Goal: Task Accomplishment & Management: Complete application form

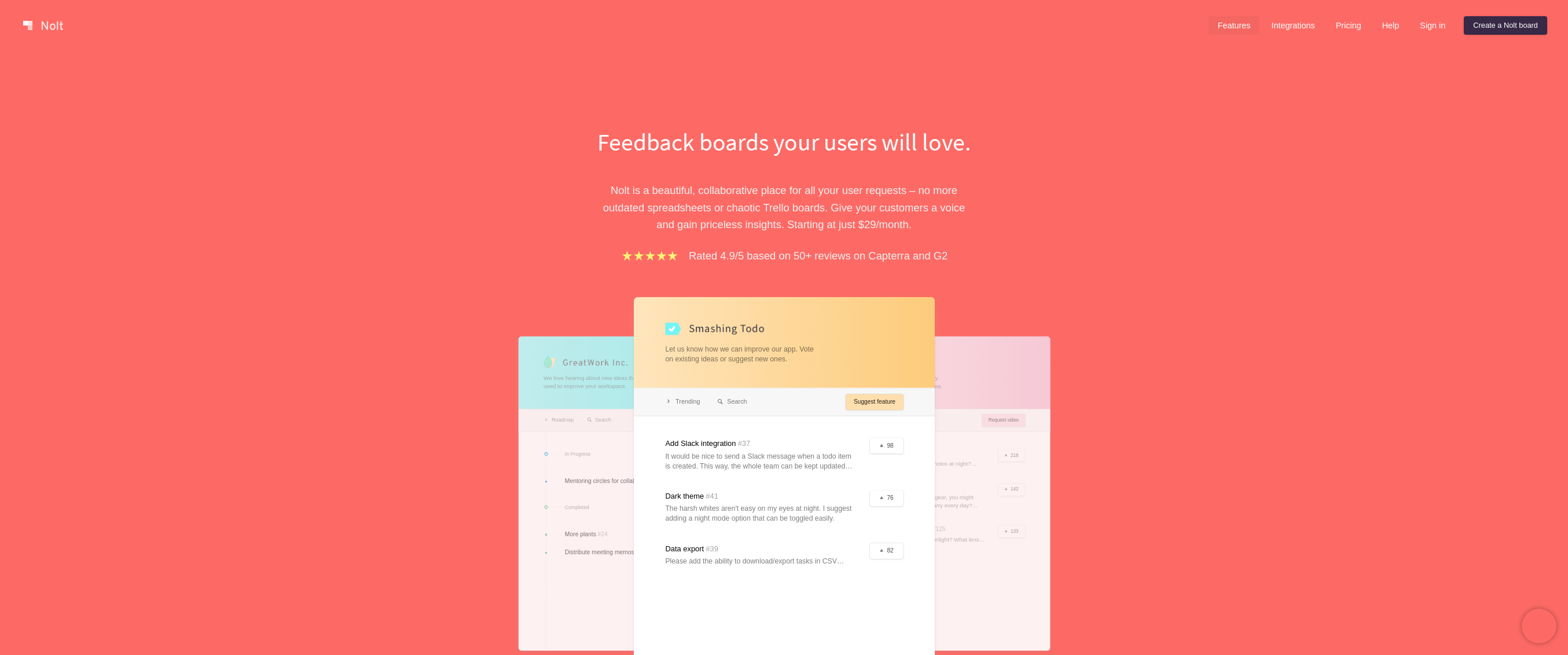
click at [1214, 22] on link "Features" at bounding box center [1234, 25] width 51 height 19
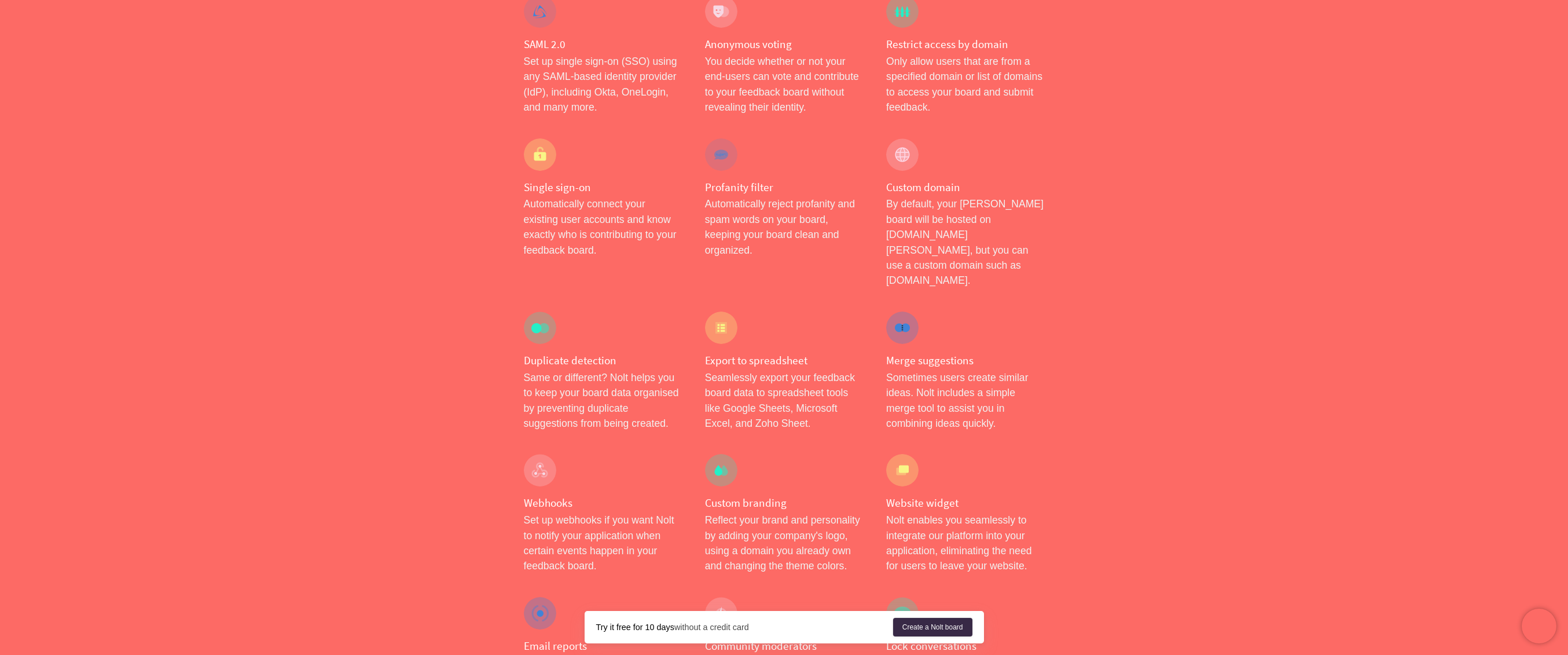
scroll to position [738, 0]
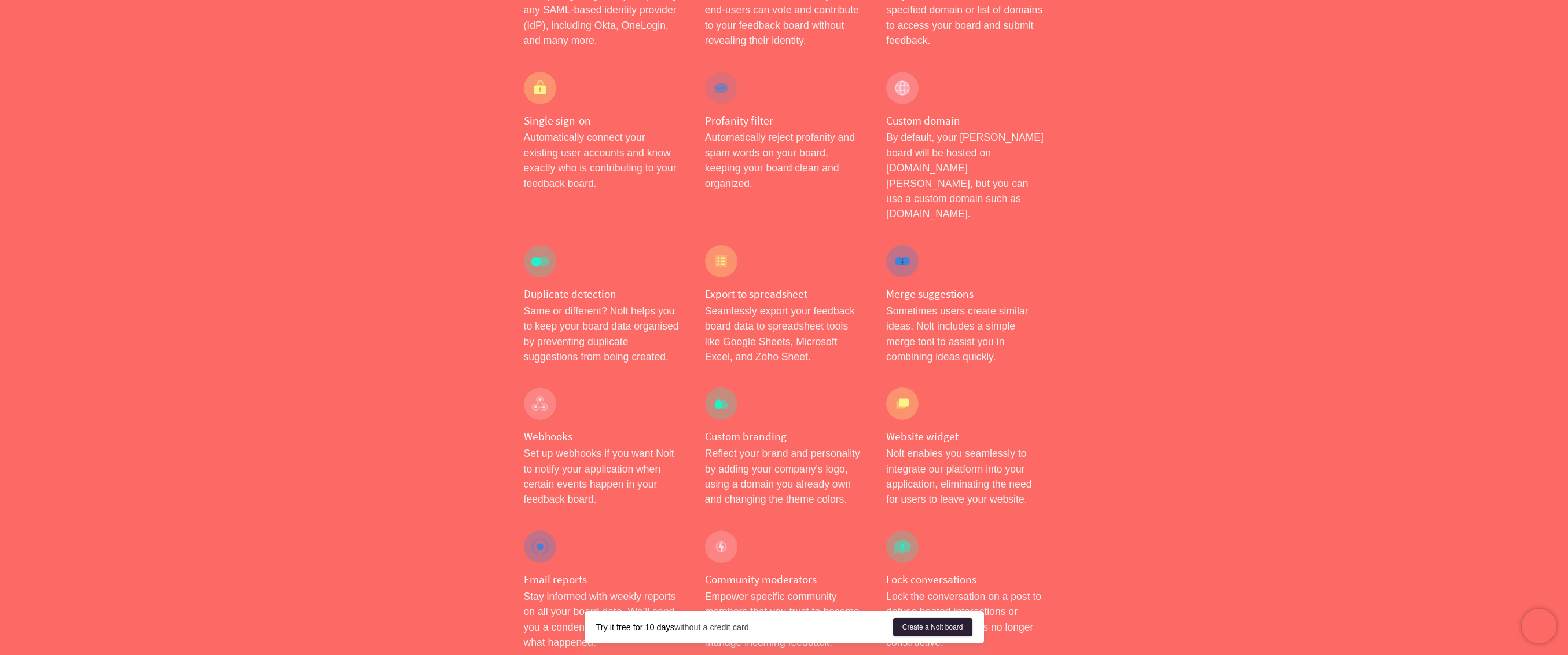
click at [921, 635] on link "Create a Nolt board" at bounding box center [933, 627] width 79 height 19
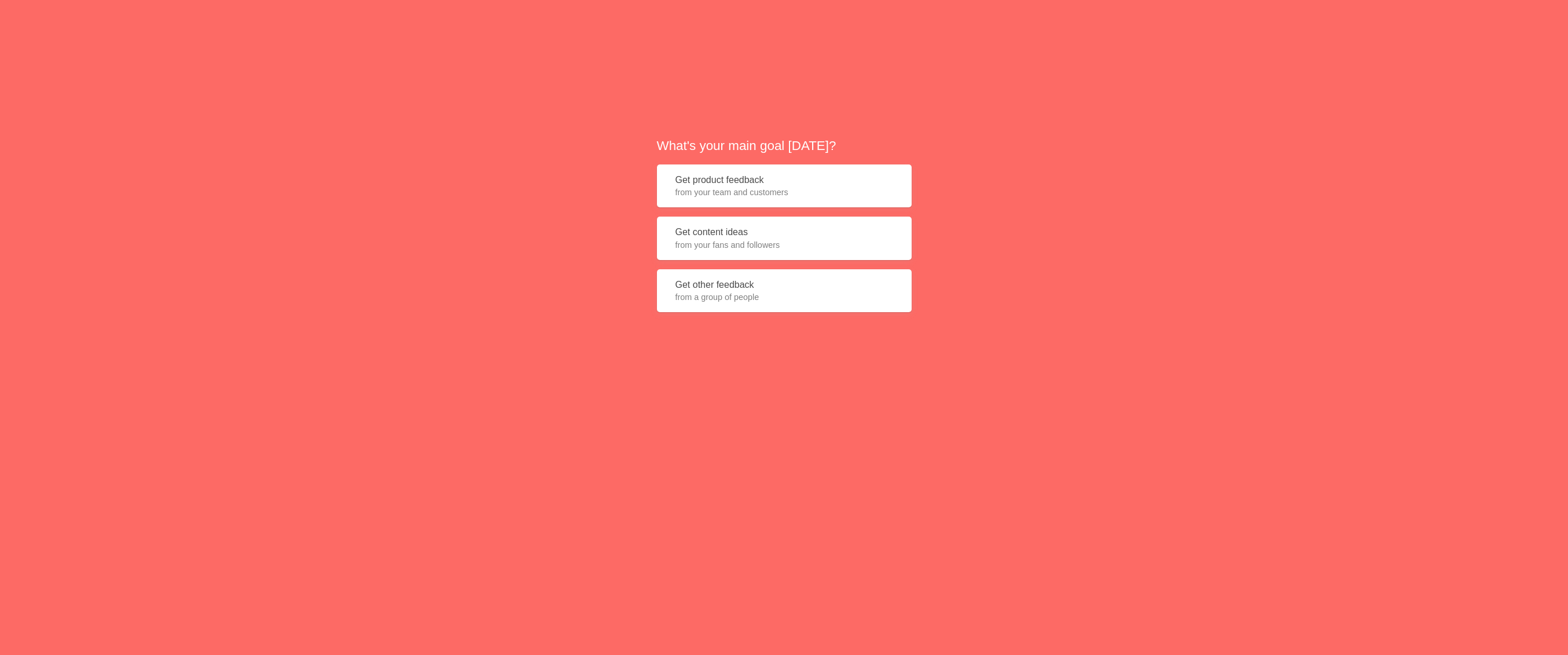
click at [825, 182] on button "Get product feedback from your team and customers" at bounding box center [784, 186] width 255 height 43
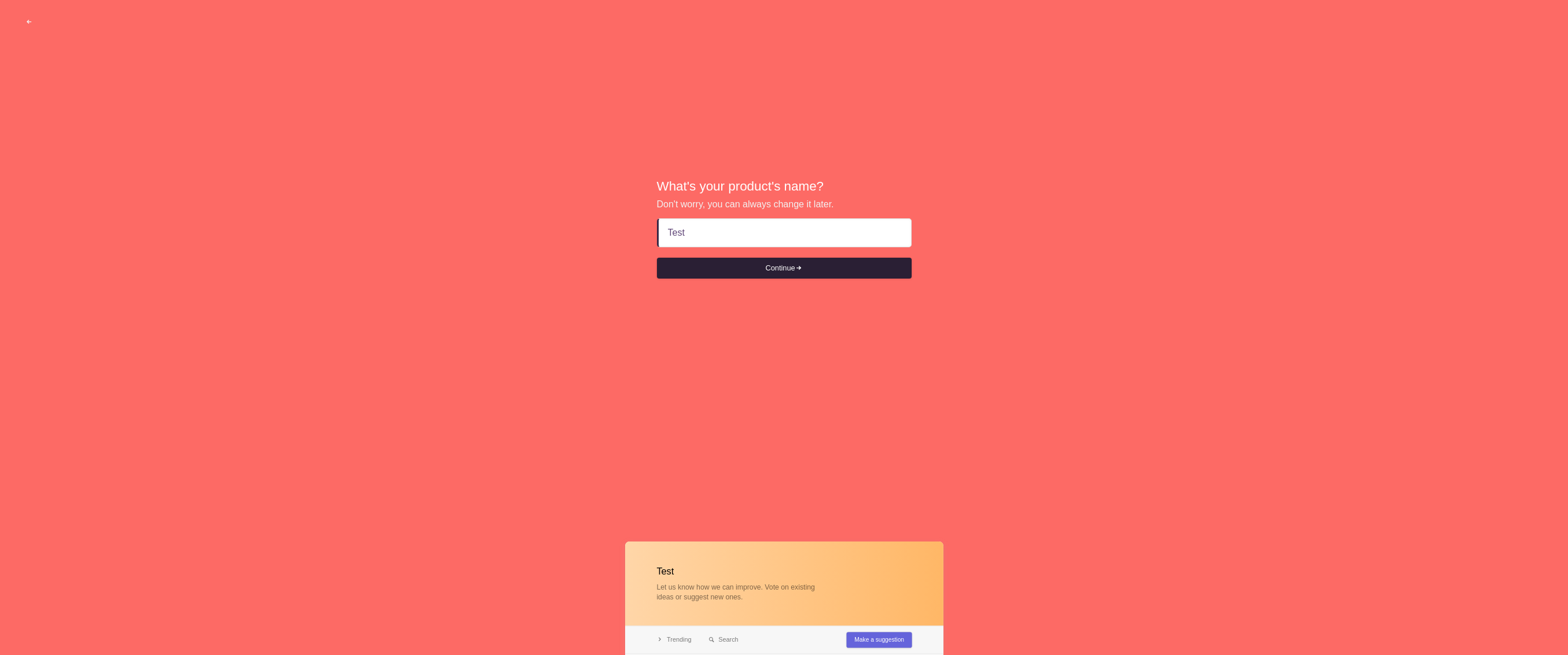
click at [813, 264] on button "Continue" at bounding box center [784, 268] width 255 height 21
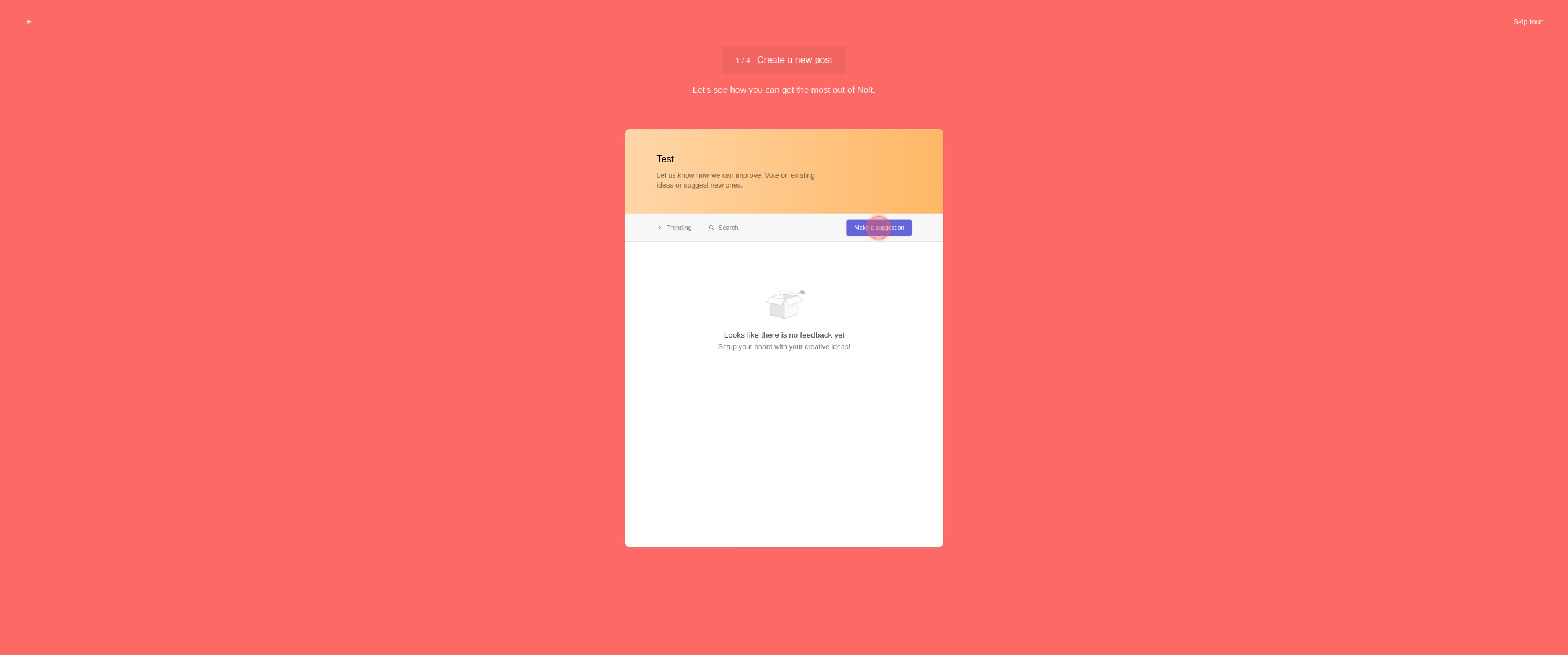
type input "Test"
click at [877, 225] on div at bounding box center [878, 227] width 23 height 23
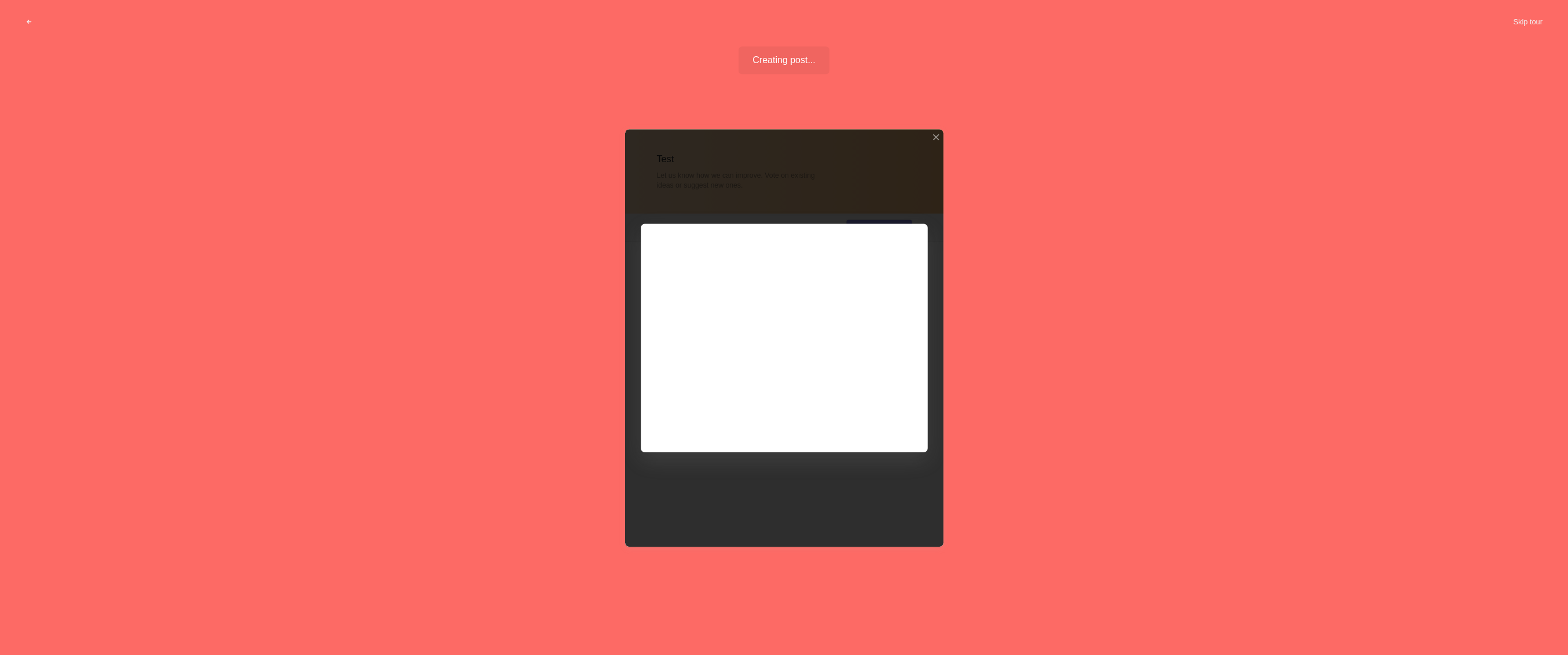
click at [883, 421] on div at bounding box center [784, 338] width 318 height 417
click at [887, 421] on div at bounding box center [784, 338] width 318 height 417
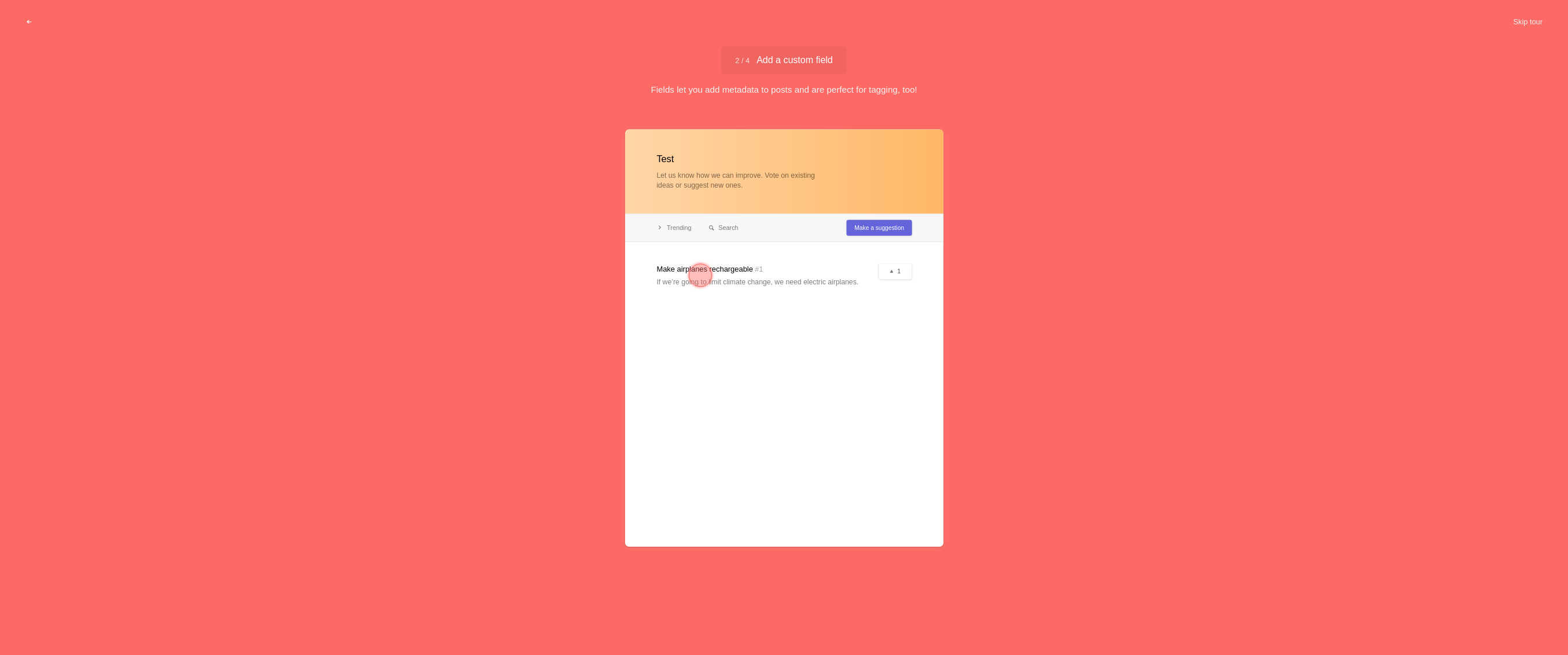
click at [702, 271] on div at bounding box center [700, 275] width 23 height 23
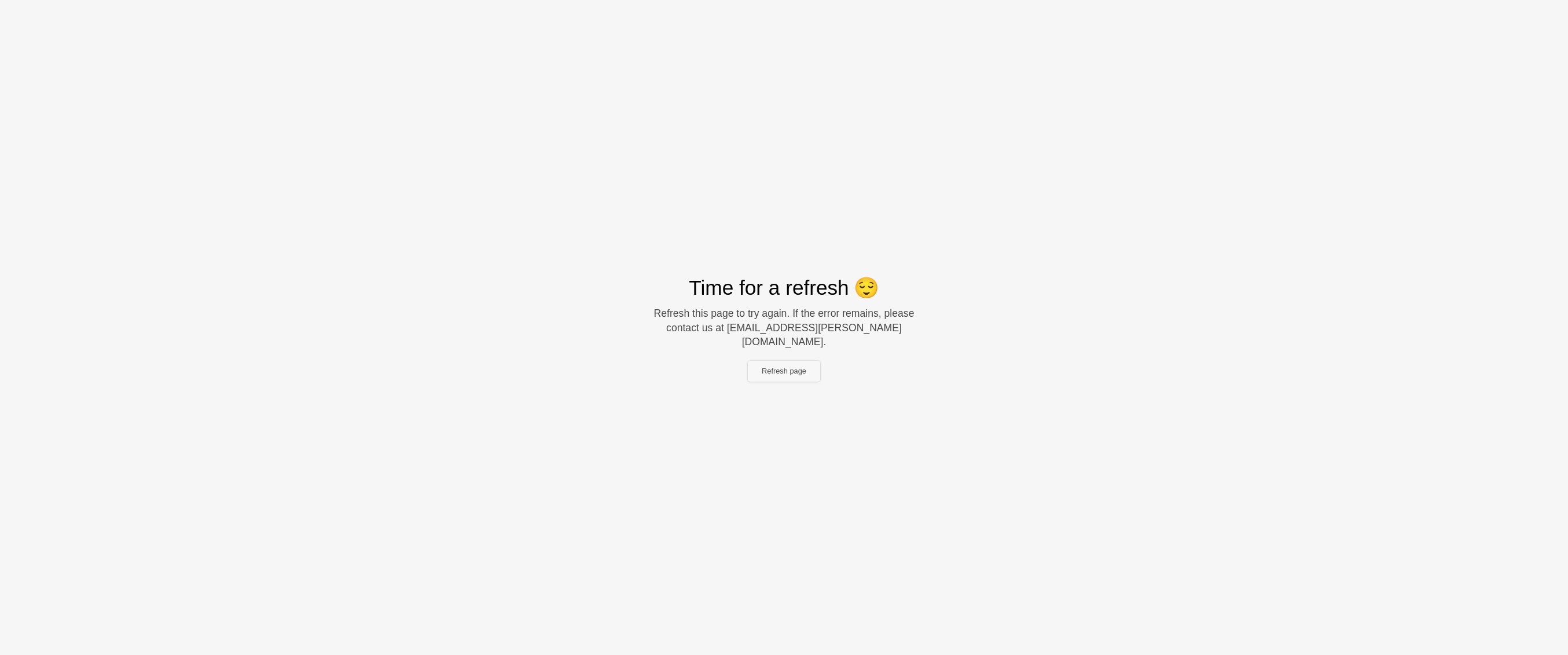
click at [808, 366] on button "Refresh page" at bounding box center [784, 371] width 72 height 21
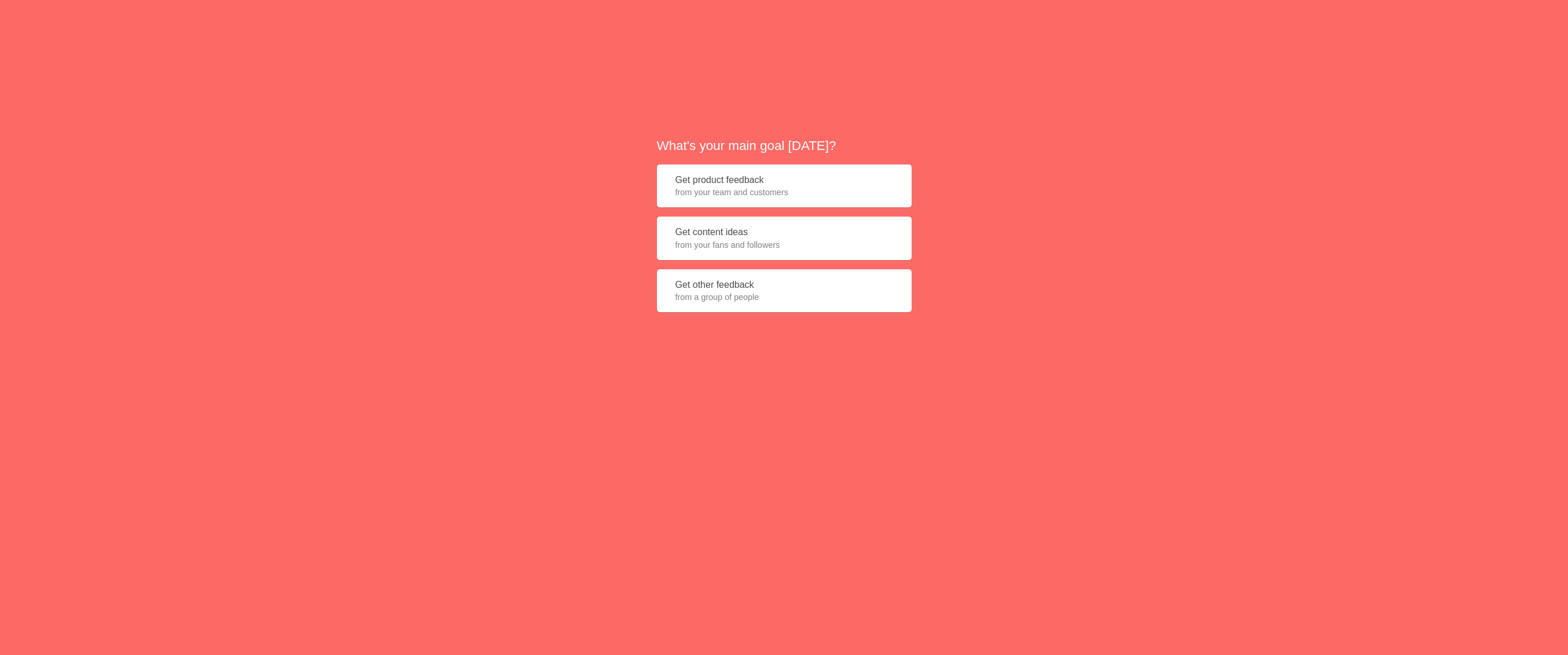
click at [766, 174] on button "Get product feedback from your team and customers" at bounding box center [784, 186] width 255 height 43
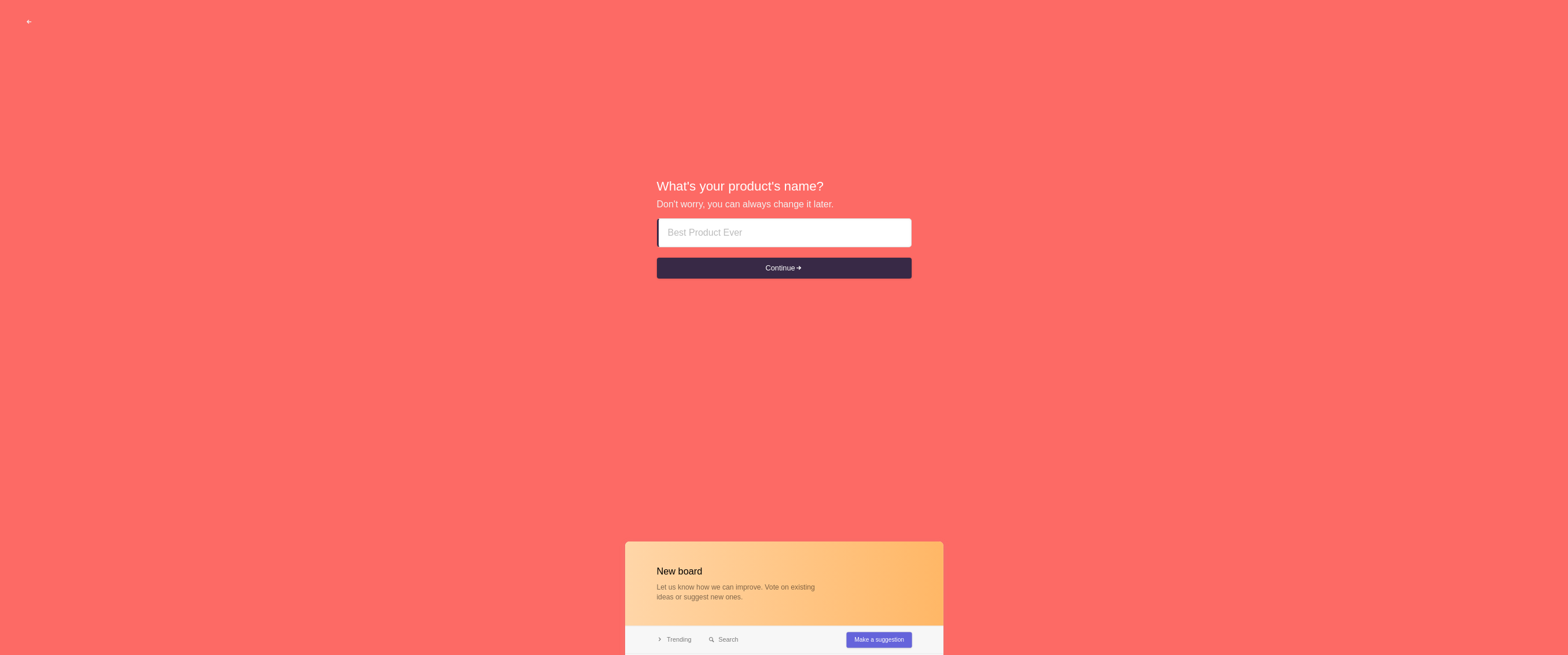
click at [817, 243] on input at bounding box center [785, 232] width 234 height 28
click at [825, 240] on input at bounding box center [785, 232] width 234 height 28
click at [861, 265] on button "Continue" at bounding box center [784, 268] width 255 height 21
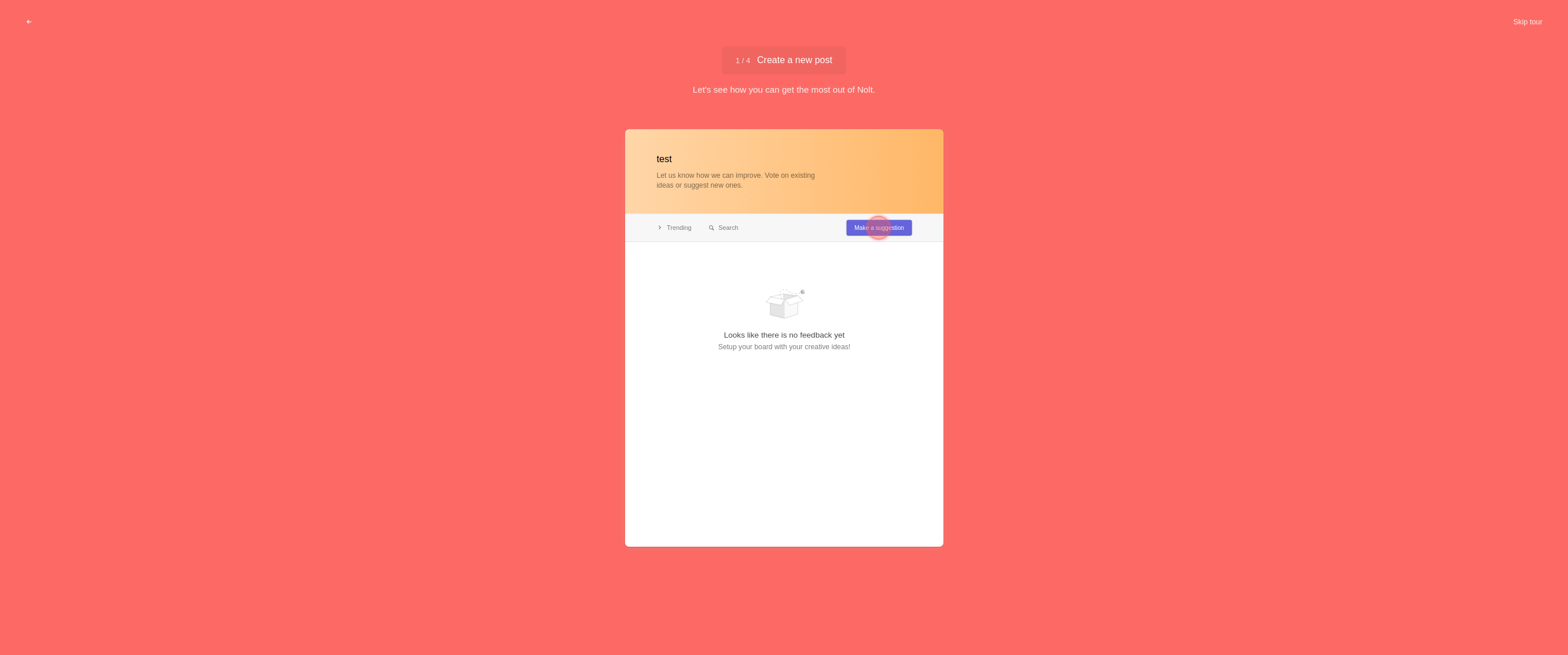
type input "test"
click at [882, 227] on div at bounding box center [878, 227] width 23 height 23
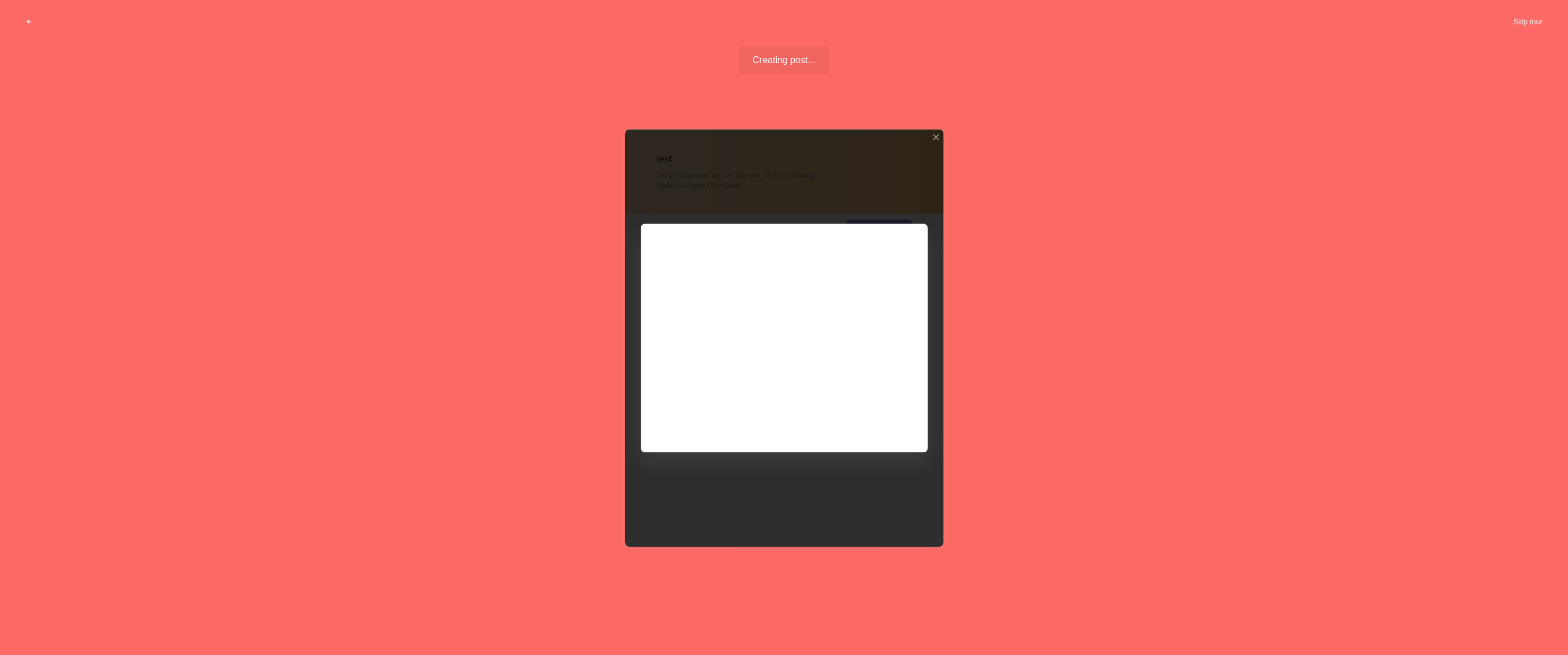
click at [871, 420] on div at bounding box center [784, 338] width 318 height 417
click at [933, 137] on div at bounding box center [935, 137] width 8 height 8
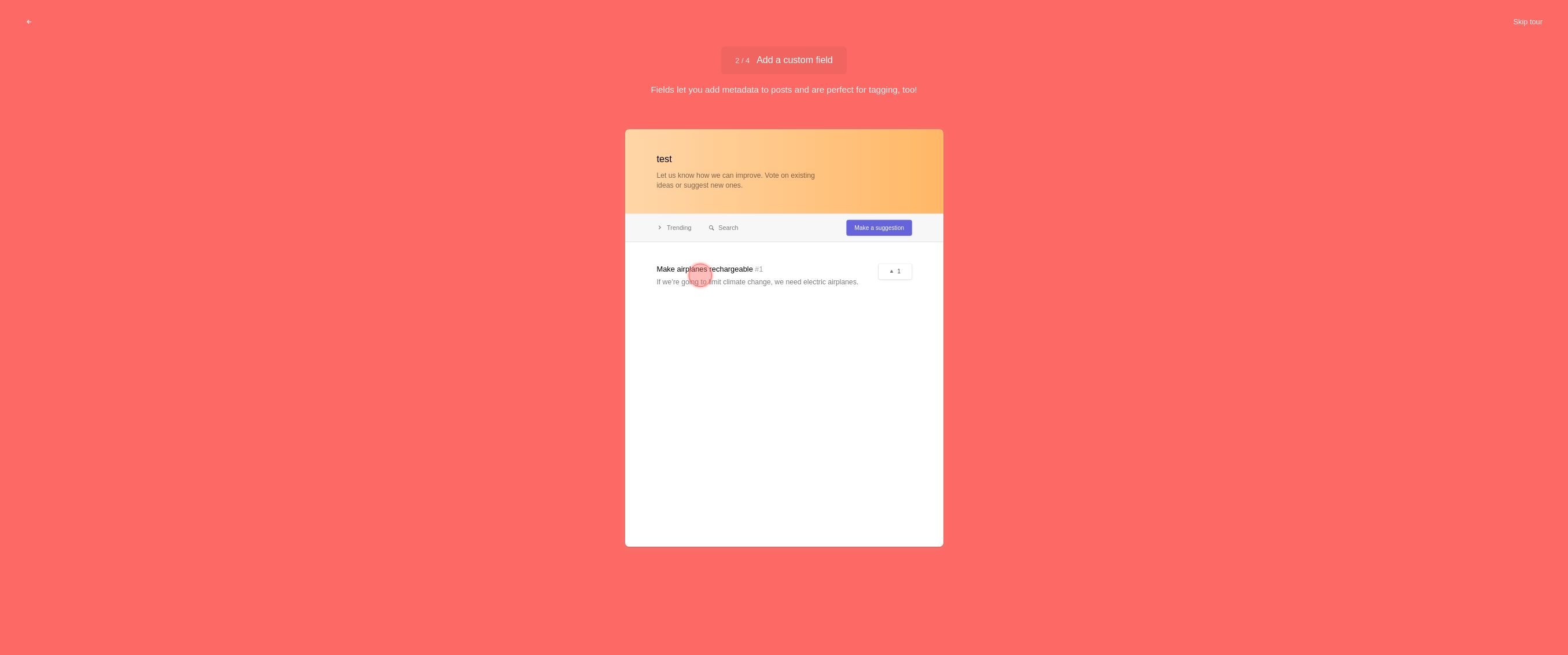
click at [826, 283] on div at bounding box center [784, 338] width 318 height 417
click at [712, 269] on div at bounding box center [700, 275] width 42 height 42
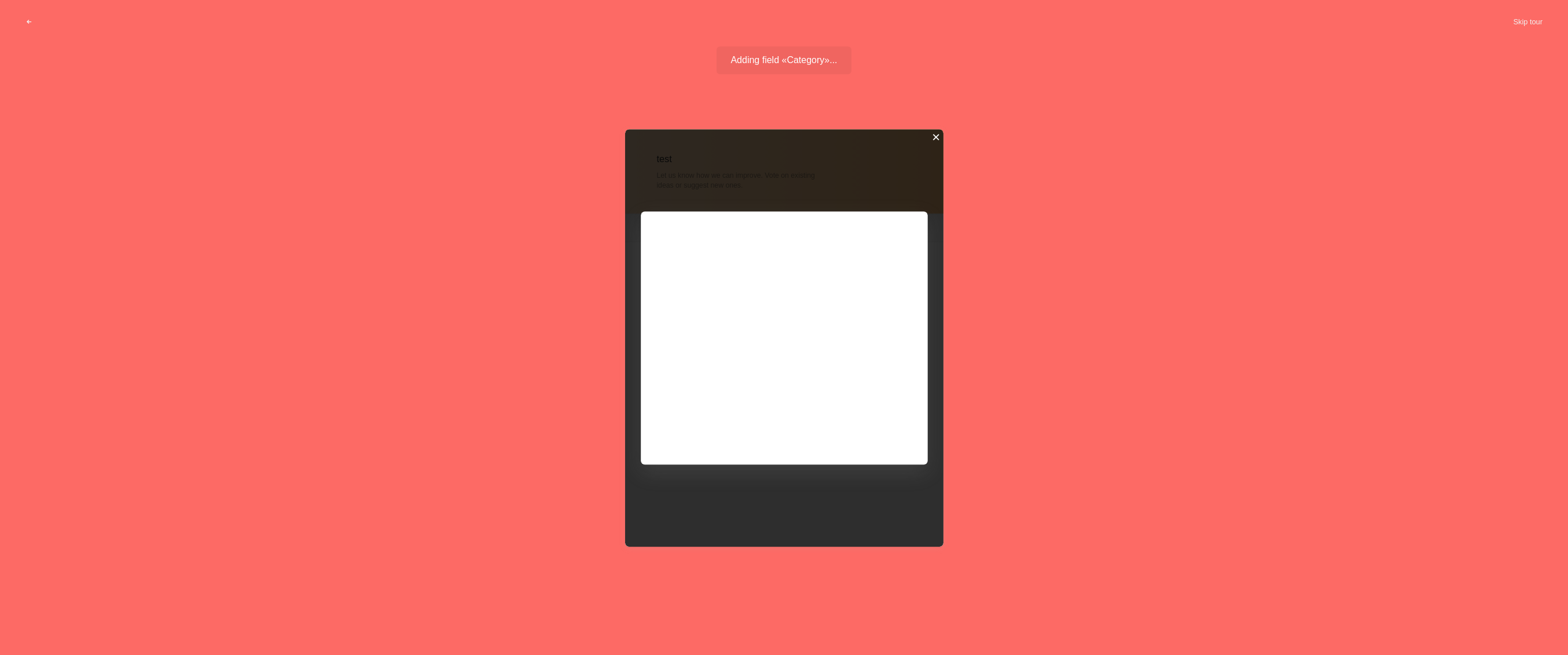
click at [937, 137] on div at bounding box center [935, 137] width 8 height 8
